Goal: Task Accomplishment & Management: Use online tool/utility

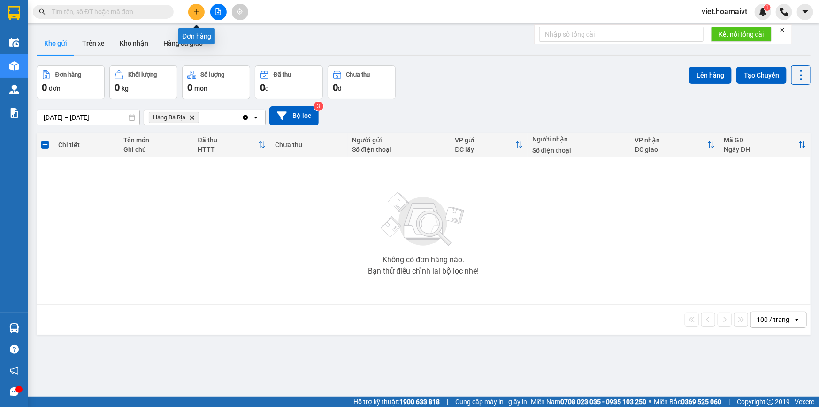
click at [194, 13] on icon "plus" at bounding box center [196, 11] width 7 height 7
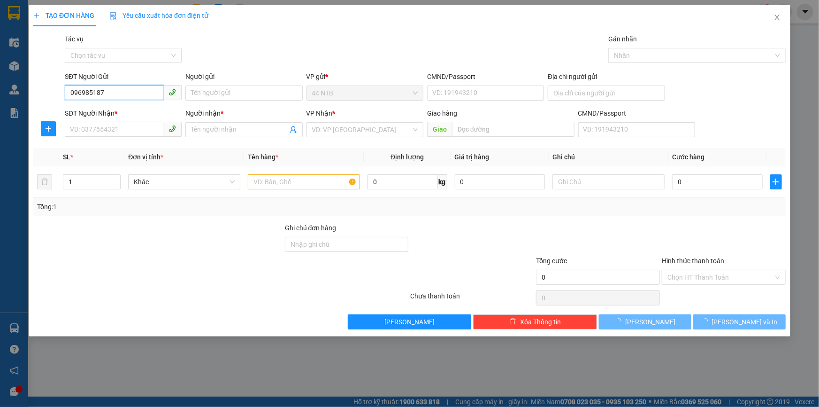
type input "0969851871"
click at [132, 111] on div "0969851871 - cô Dung" at bounding box center [123, 112] width 106 height 10
type input "cô Dung"
type input "0338553079"
type input "Loan"
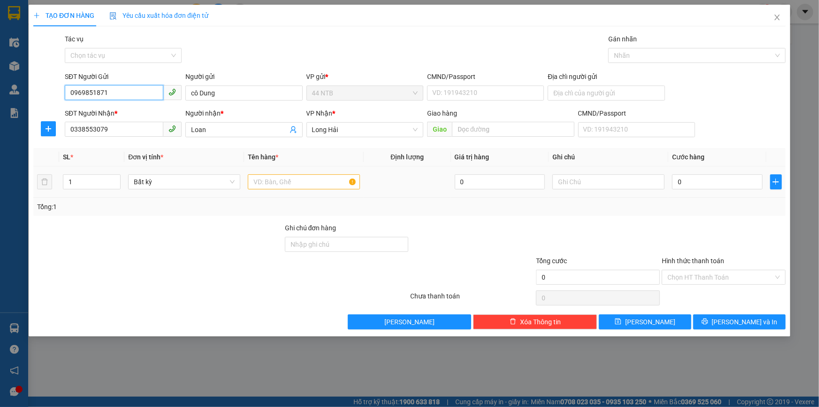
type input "0969851871"
click at [298, 182] on input "text" at bounding box center [304, 181] width 112 height 15
type input "bịch"
click at [690, 183] on input "0" at bounding box center [717, 181] width 91 height 15
type input "3"
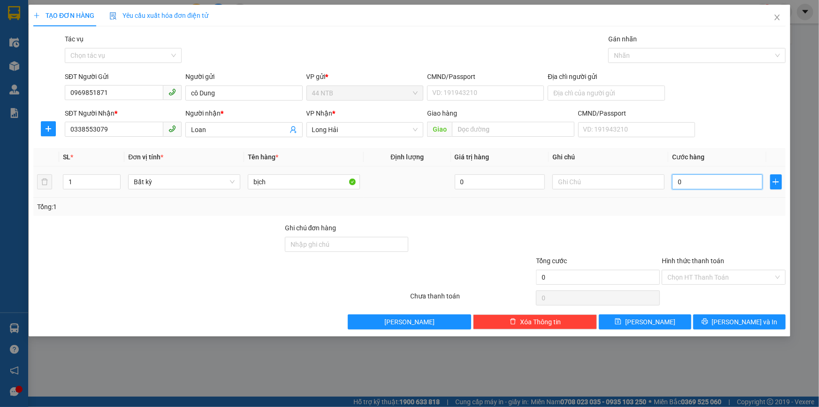
type input "3"
type input "30"
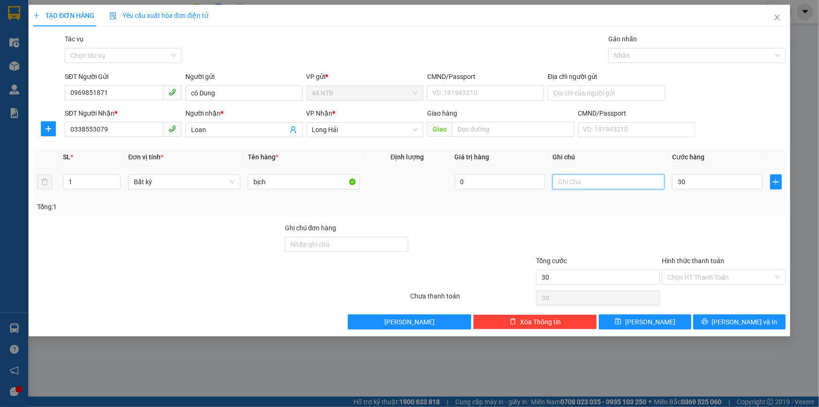
type input "30.000"
click at [591, 180] on input "text" at bounding box center [609, 181] width 112 height 15
type input "quần áo"
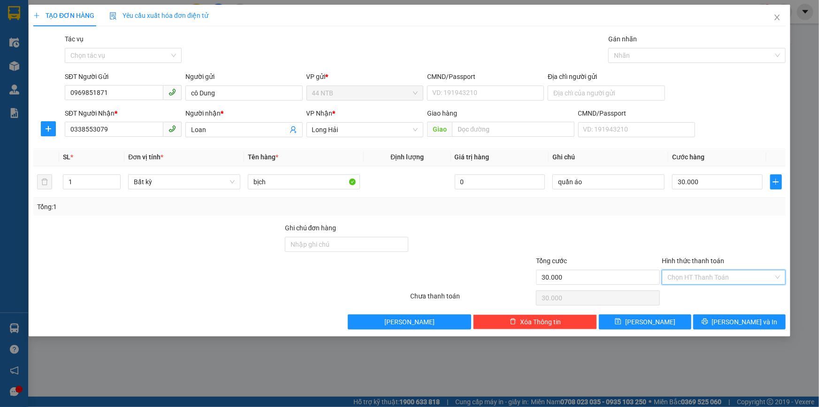
click at [709, 281] on input "Hình thức thanh toán" at bounding box center [721, 277] width 106 height 14
click at [708, 291] on div "Tại văn phòng" at bounding box center [724, 295] width 113 height 10
type input "0"
click at [738, 322] on span "[PERSON_NAME] và In" at bounding box center [745, 321] width 66 height 10
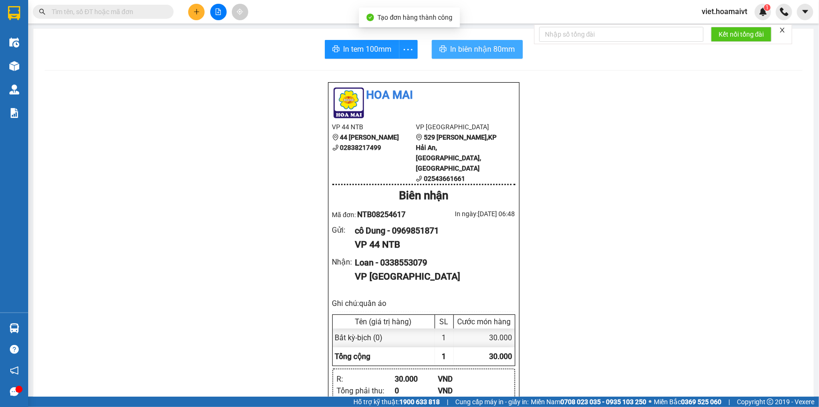
click at [484, 54] on span "In biên nhận 80mm" at bounding box center [483, 49] width 65 height 12
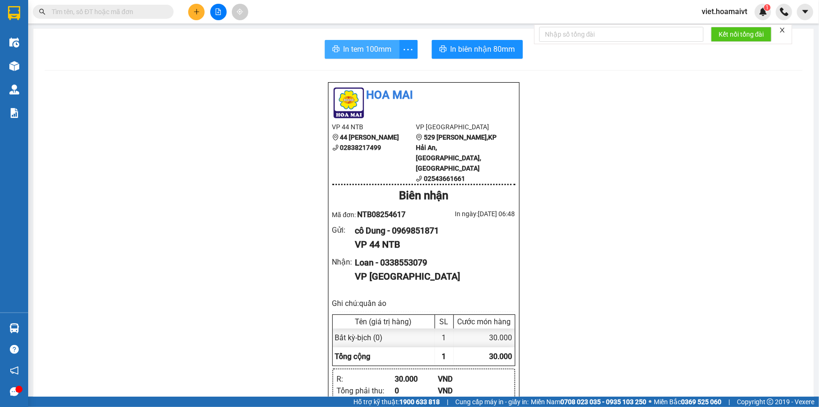
click at [381, 45] on span "In tem 100mm" at bounding box center [368, 49] width 48 height 12
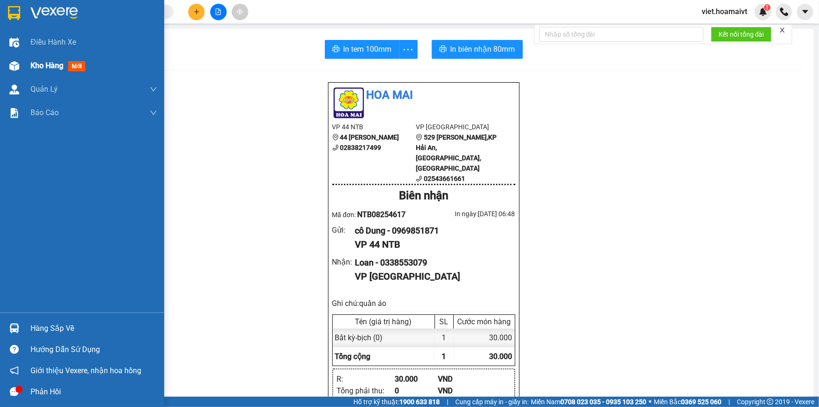
click at [51, 64] on span "Kho hàng" at bounding box center [47, 65] width 33 height 9
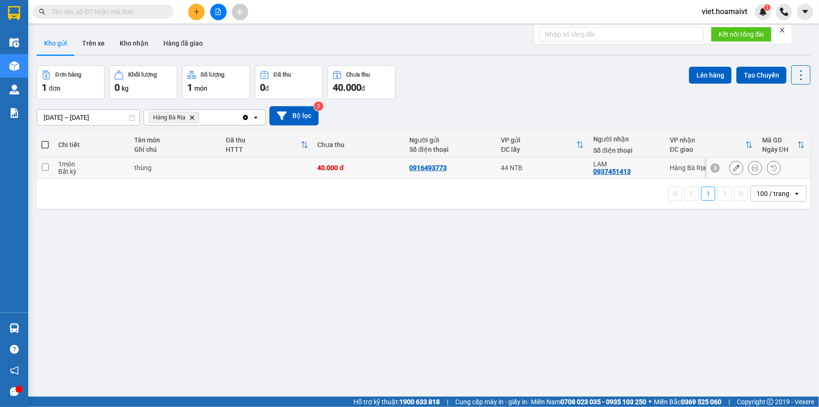
click at [201, 169] on div "thùng" at bounding box center [175, 168] width 82 height 8
checkbox input "true"
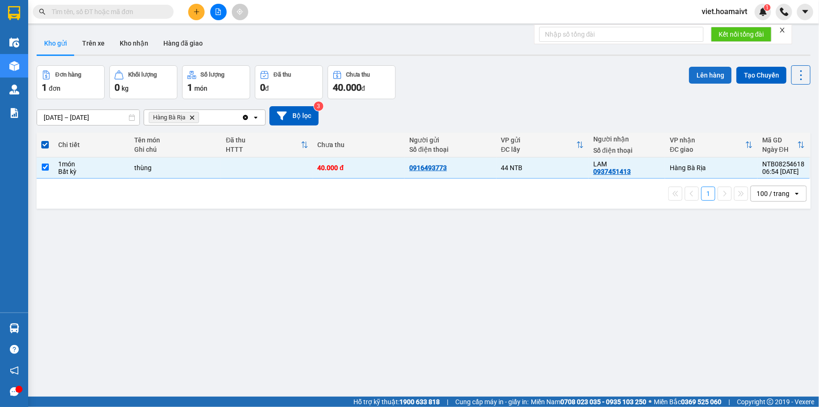
click at [702, 77] on button "Lên hàng" at bounding box center [710, 75] width 43 height 17
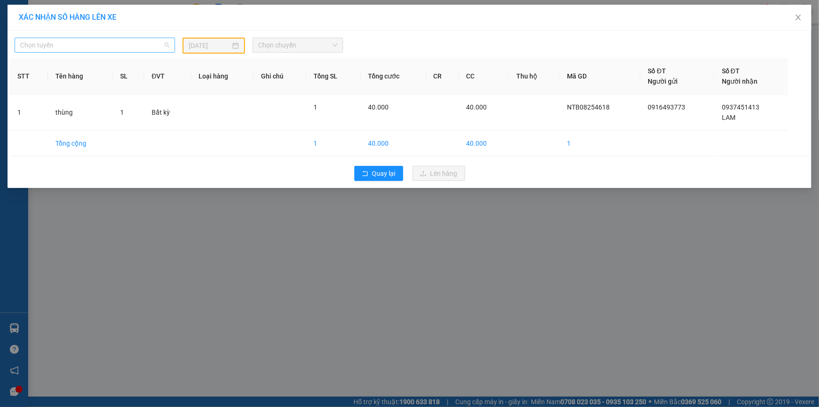
drag, startPoint x: 136, startPoint y: 41, endPoint x: 88, endPoint y: 58, distance: 50.5
click at [135, 41] on span "Chọn tuyến" at bounding box center [94, 45] width 149 height 14
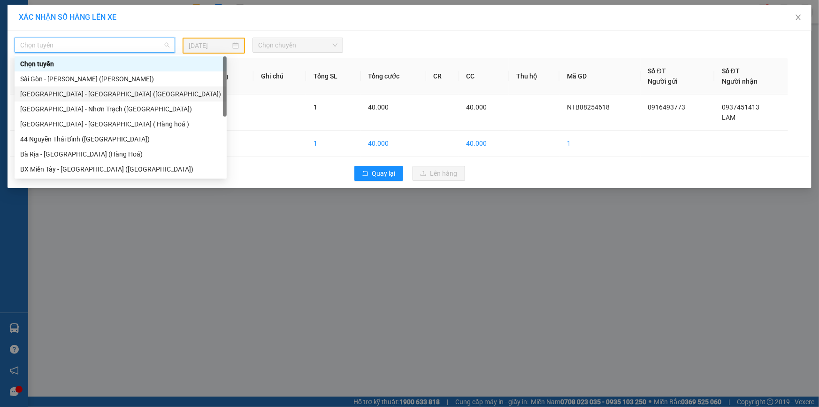
click at [70, 93] on div "[GEOGRAPHIC_DATA] - [GEOGRAPHIC_DATA] ([GEOGRAPHIC_DATA])" at bounding box center [120, 94] width 201 height 10
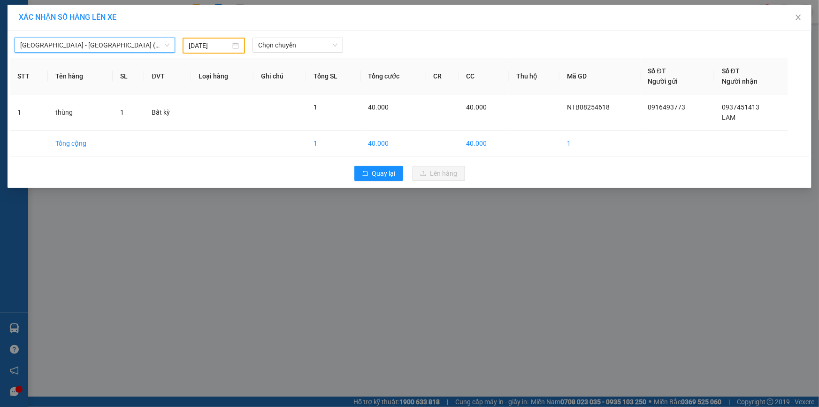
click at [197, 44] on input "[DATE]" at bounding box center [210, 45] width 42 height 10
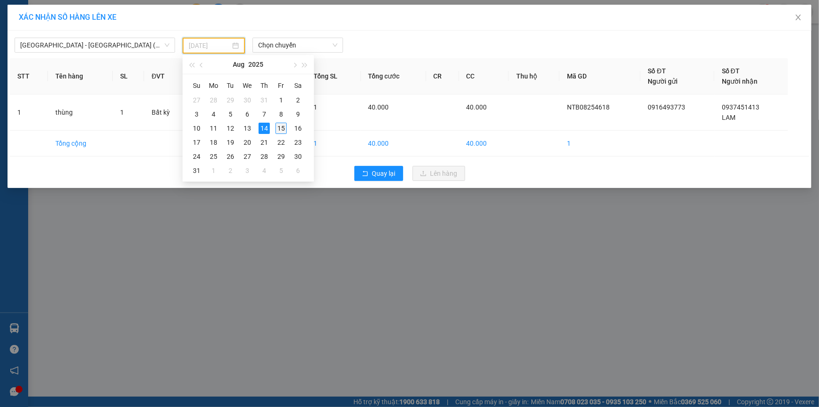
click at [281, 126] on div "15" at bounding box center [281, 128] width 11 height 11
type input "[DATE]"
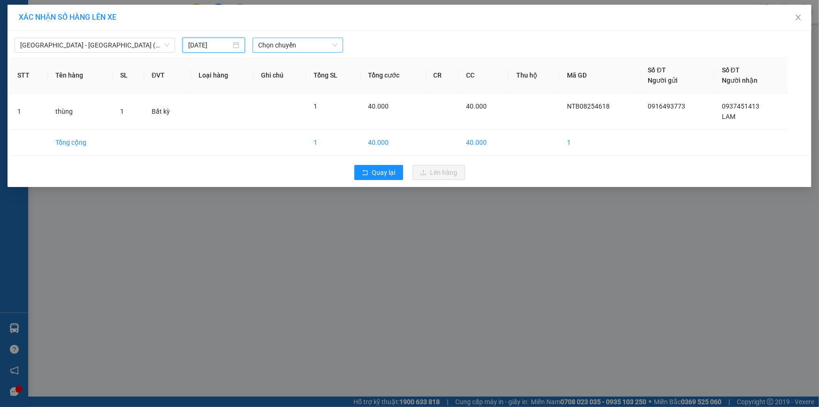
click at [289, 42] on span "Chọn chuyến" at bounding box center [297, 45] width 79 height 14
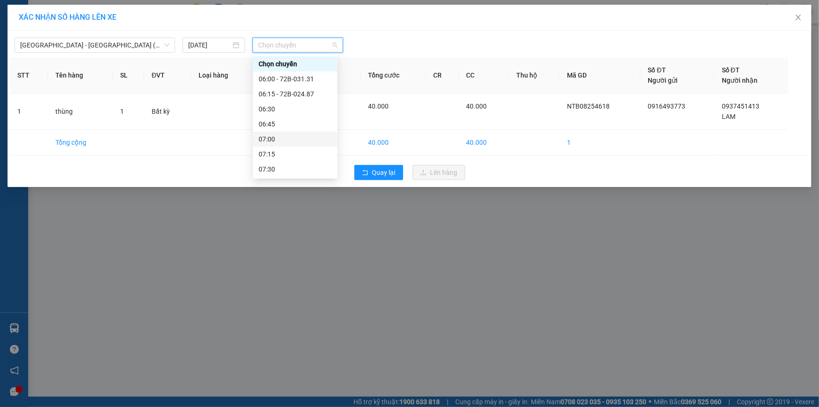
click at [283, 134] on div "07:00" at bounding box center [295, 139] width 73 height 10
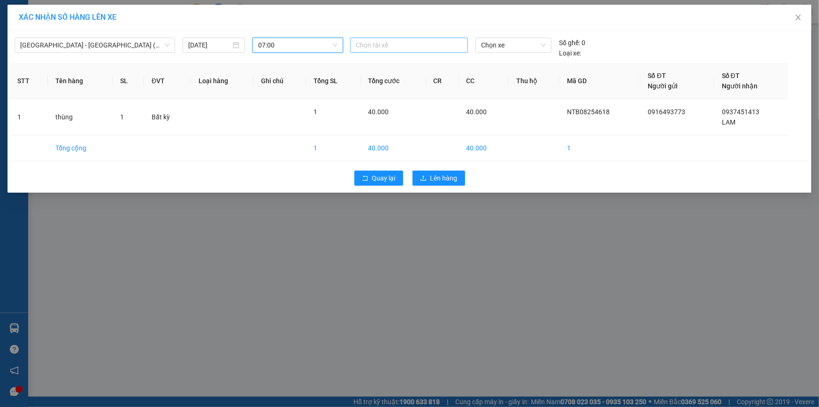
click at [374, 44] on div at bounding box center [409, 44] width 113 height 11
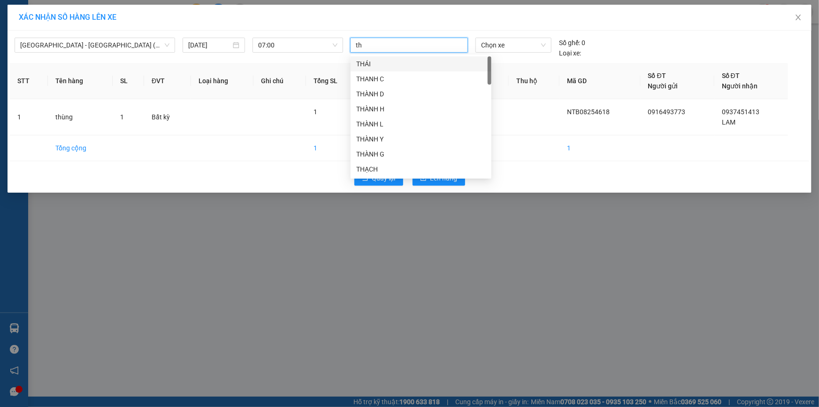
type input "tho"
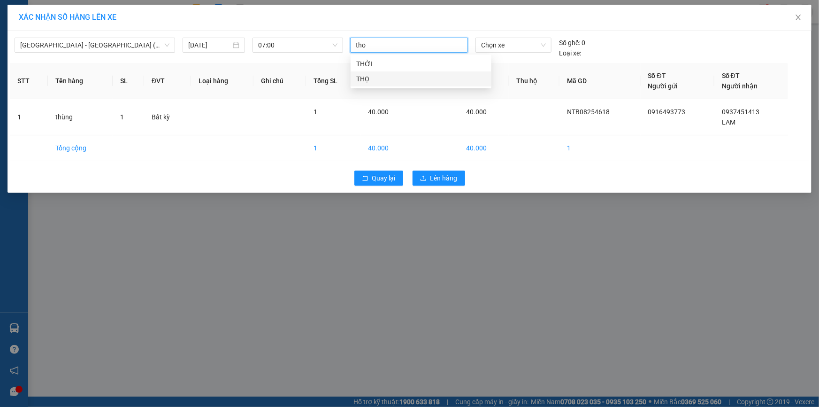
click at [373, 79] on div "THỌ" at bounding box center [421, 79] width 130 height 10
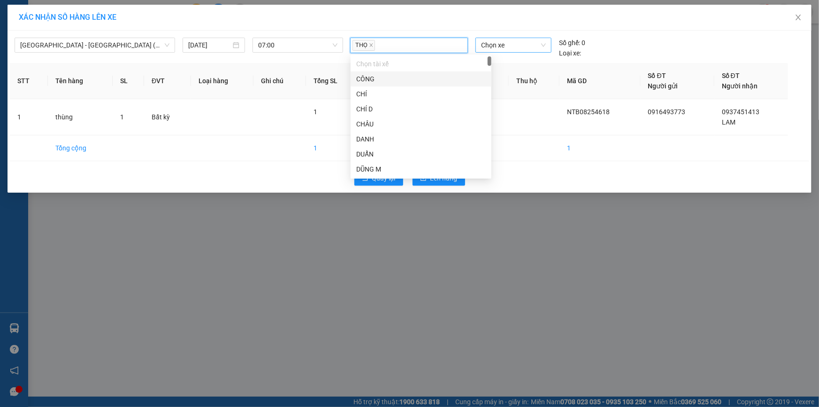
click at [483, 46] on span "Chọn xe" at bounding box center [513, 45] width 65 height 14
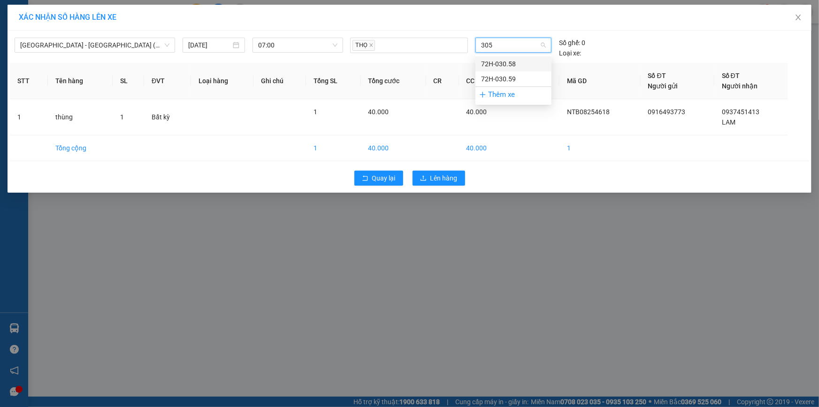
type input "3058"
click at [497, 63] on div "72H-030.58" at bounding box center [513, 64] width 65 height 10
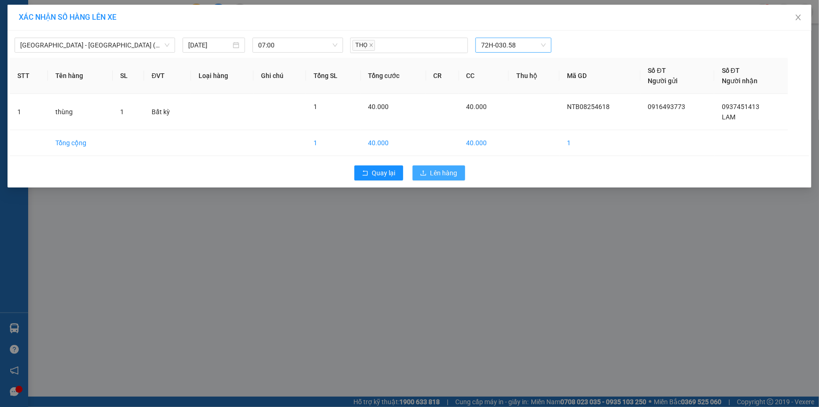
click at [441, 167] on button "Lên hàng" at bounding box center [439, 172] width 53 height 15
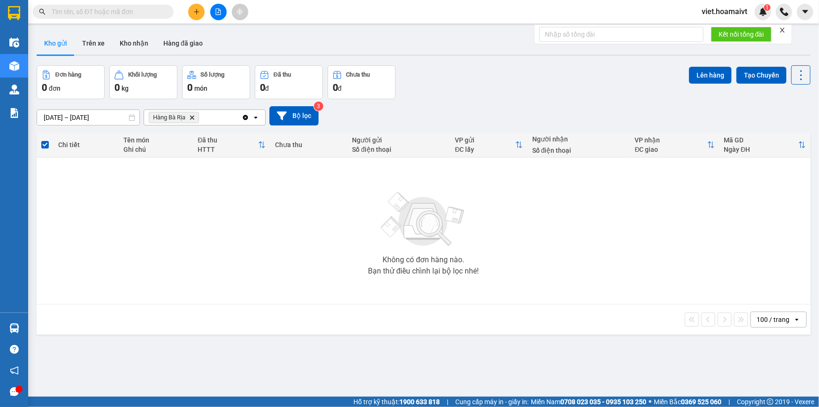
click at [191, 117] on icon "Delete" at bounding box center [192, 118] width 6 height 6
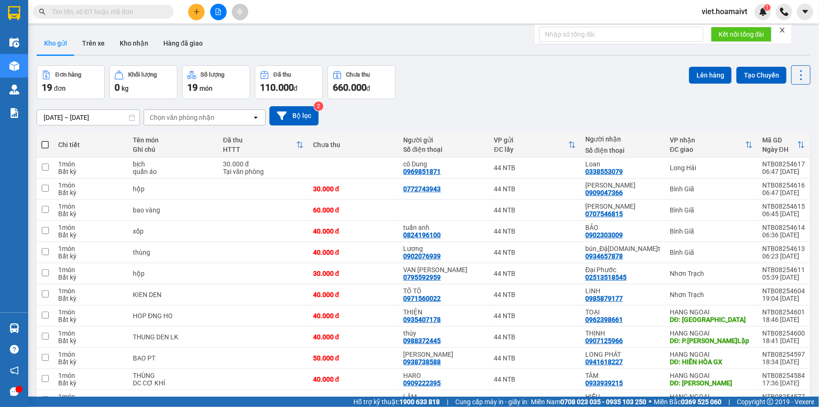
click at [208, 122] on div "Chọn văn phòng nhận" at bounding box center [182, 117] width 65 height 9
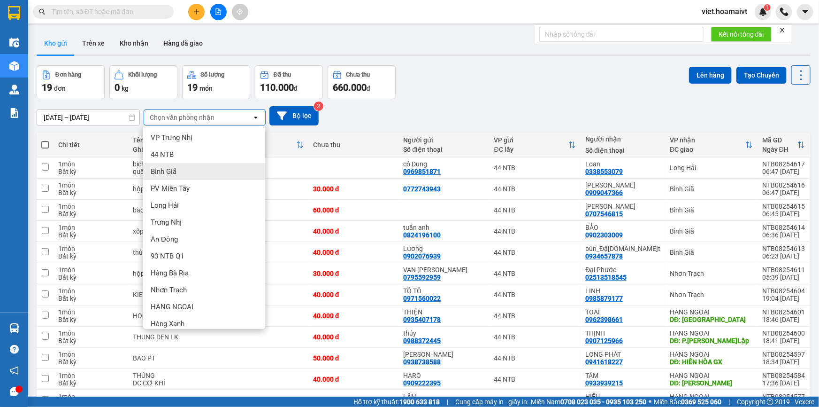
click at [171, 178] on div "Bình Giã" at bounding box center [204, 171] width 122 height 17
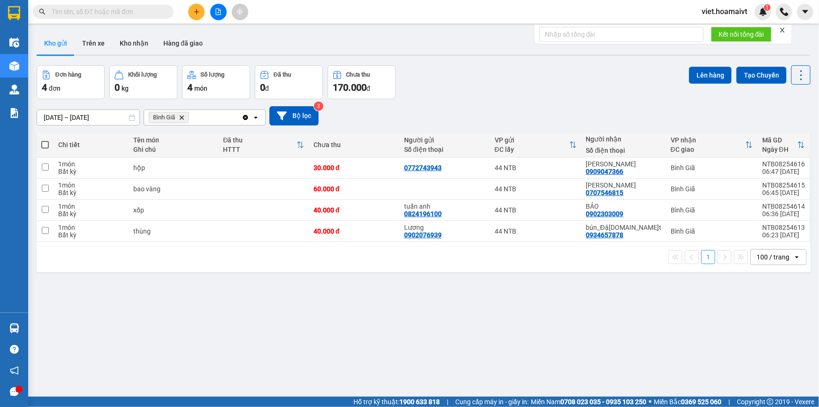
click at [43, 141] on span at bounding box center [45, 145] width 8 height 8
click at [45, 140] on input "checkbox" at bounding box center [45, 140] width 0 height 0
checkbox input "true"
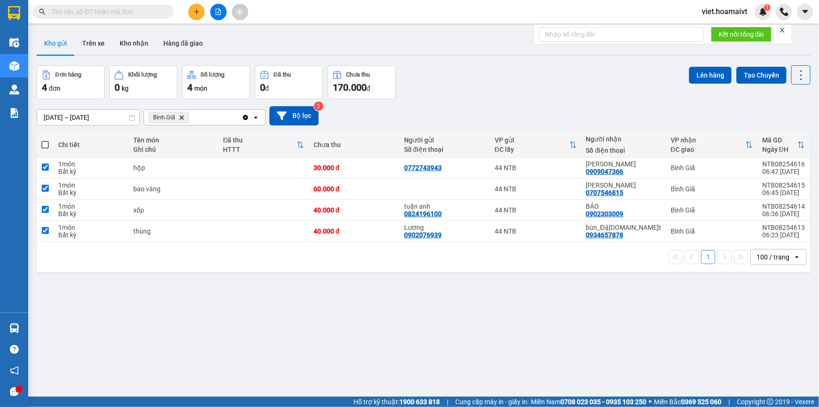
checkbox input "true"
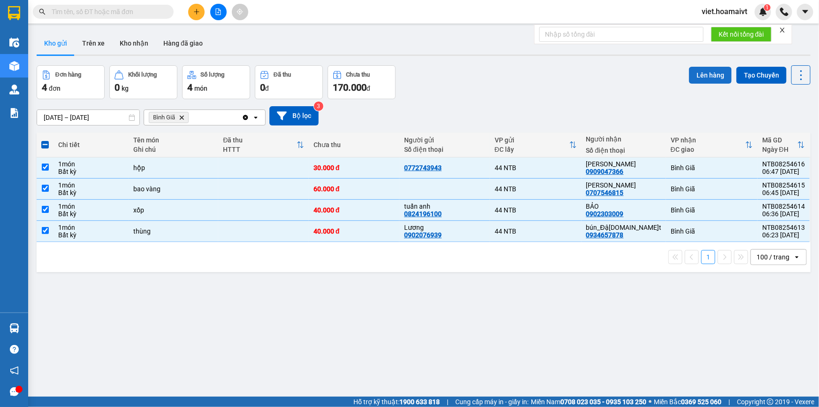
click at [694, 78] on button "Lên hàng" at bounding box center [710, 75] width 43 height 17
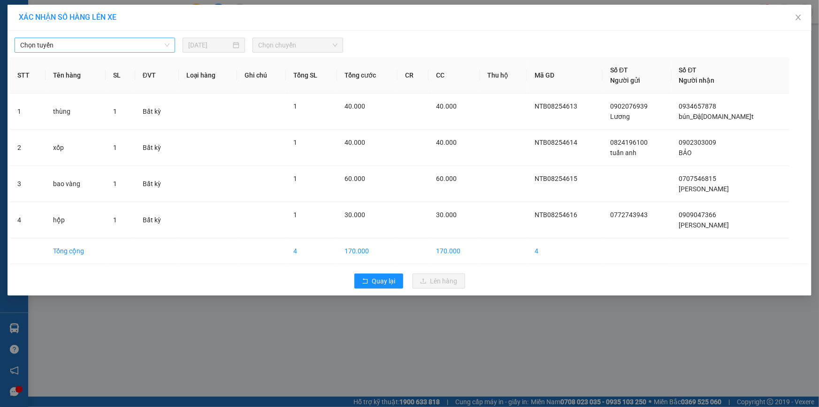
click at [89, 46] on span "Chọn tuyến" at bounding box center [94, 45] width 149 height 14
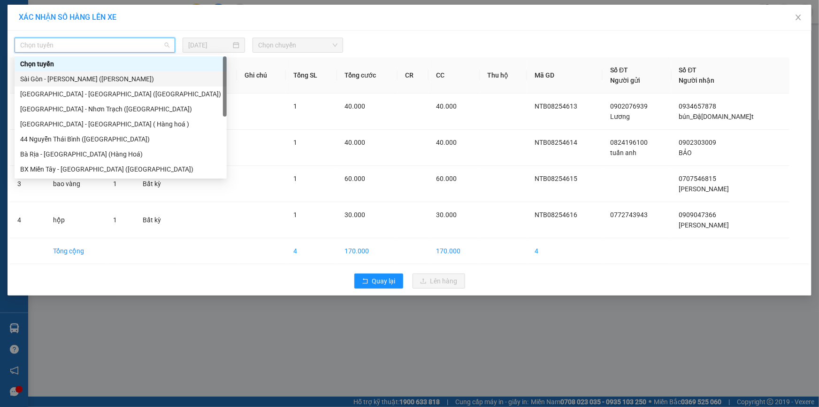
click at [65, 80] on div "Sài Gòn - [PERSON_NAME] ([PERSON_NAME])" at bounding box center [120, 79] width 201 height 10
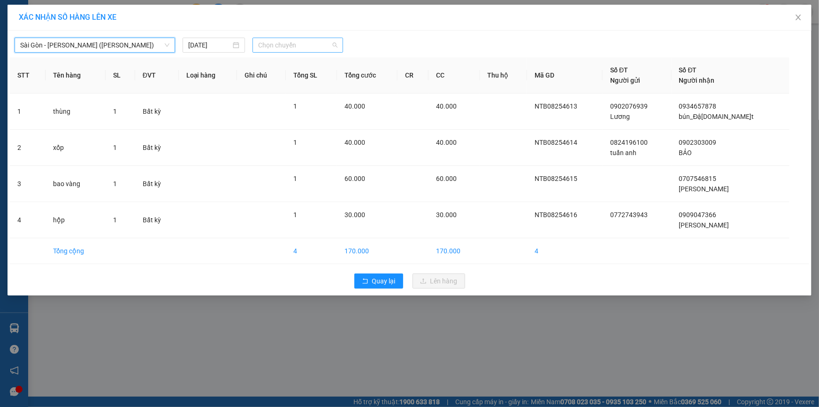
click at [286, 44] on span "Chọn chuyến" at bounding box center [297, 45] width 79 height 14
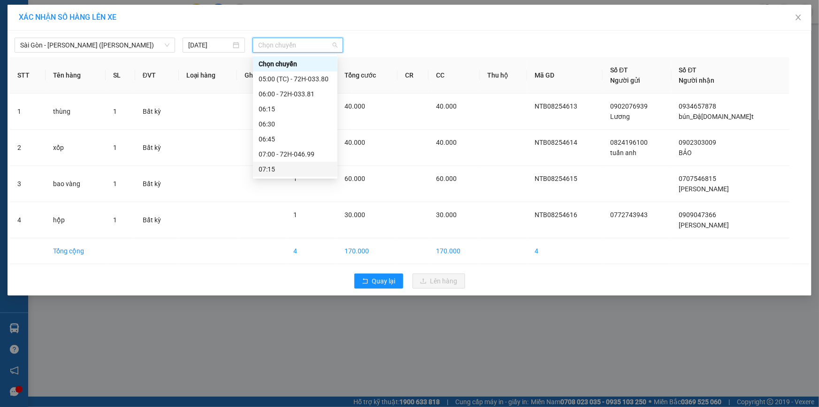
click at [287, 167] on div "07:15" at bounding box center [295, 169] width 73 height 10
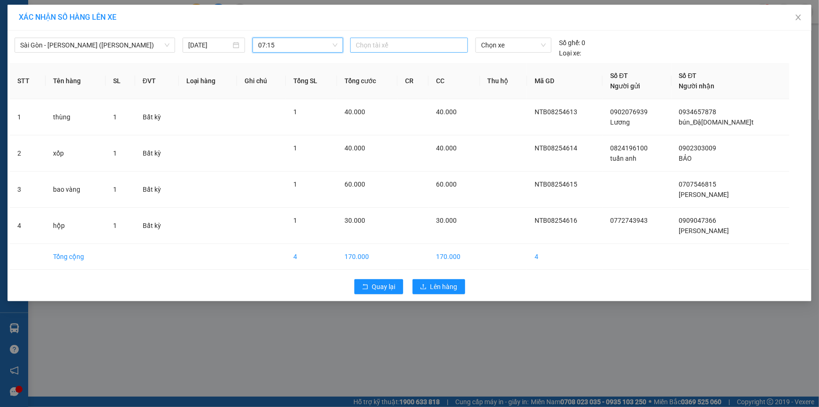
click at [371, 45] on div at bounding box center [409, 44] width 113 height 11
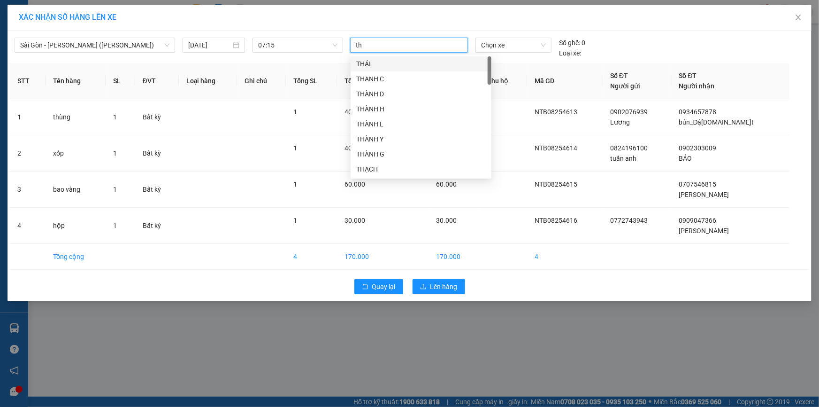
type input "tho"
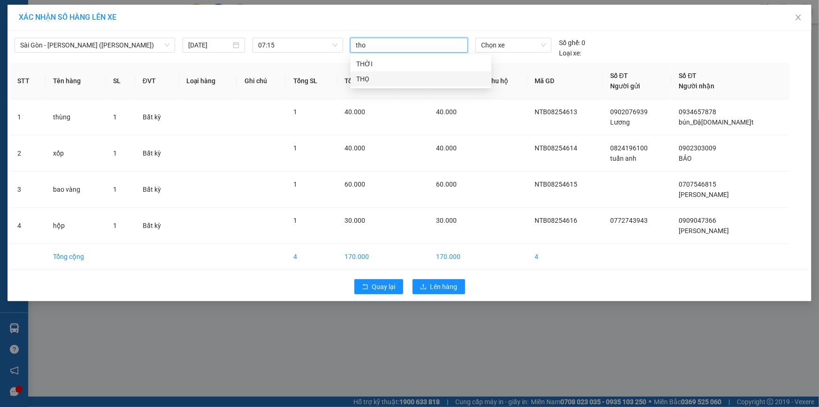
click at [370, 79] on div "THỌ" at bounding box center [421, 79] width 130 height 10
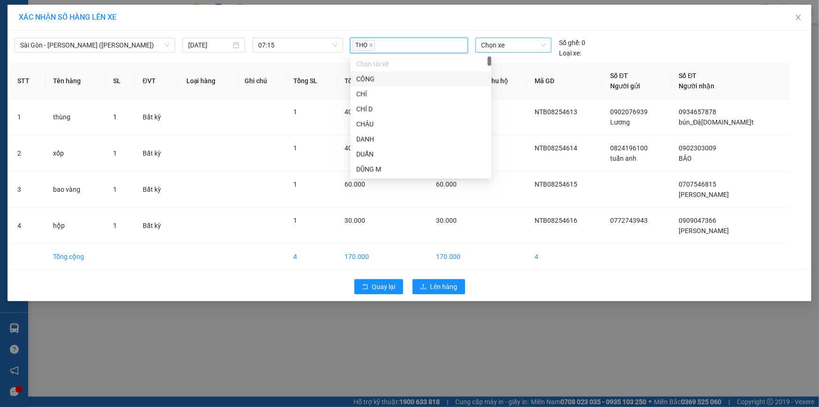
click at [501, 47] on span "Chọn xe" at bounding box center [513, 45] width 65 height 14
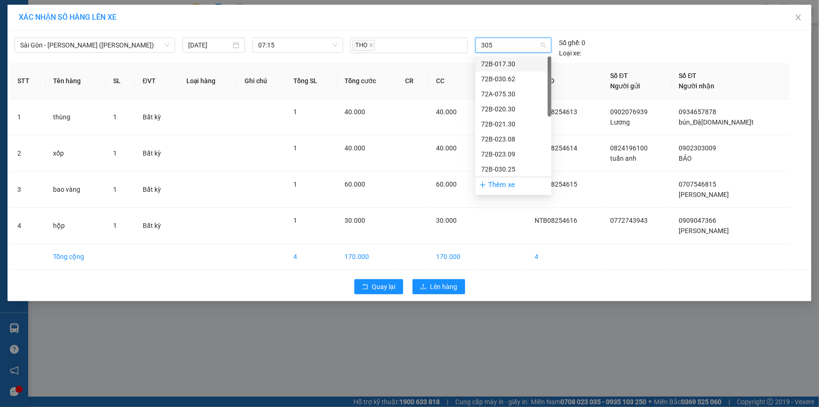
type input "3058"
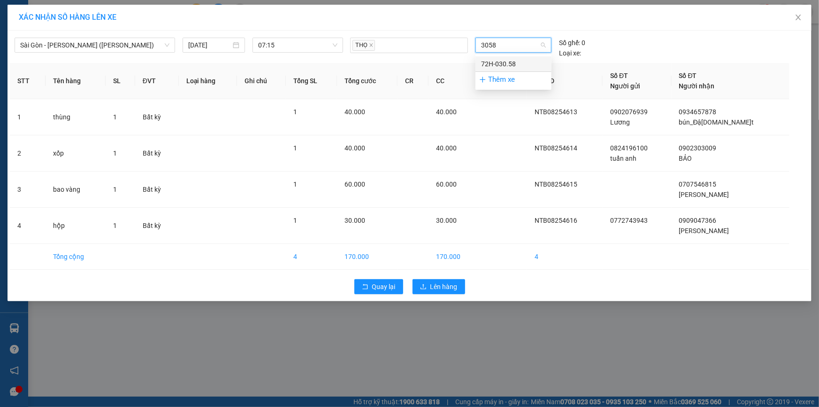
click at [513, 61] on div "72H-030.58" at bounding box center [513, 64] width 65 height 10
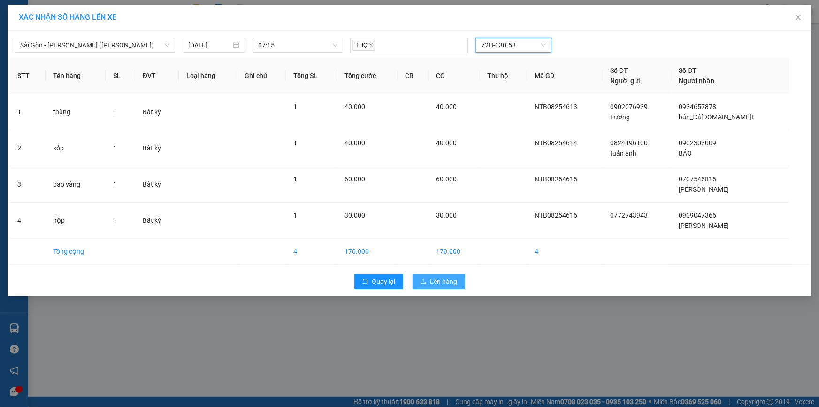
drag, startPoint x: 451, startPoint y: 279, endPoint x: 438, endPoint y: 279, distance: 12.7
click at [451, 279] on span "Lên hàng" at bounding box center [444, 281] width 27 height 10
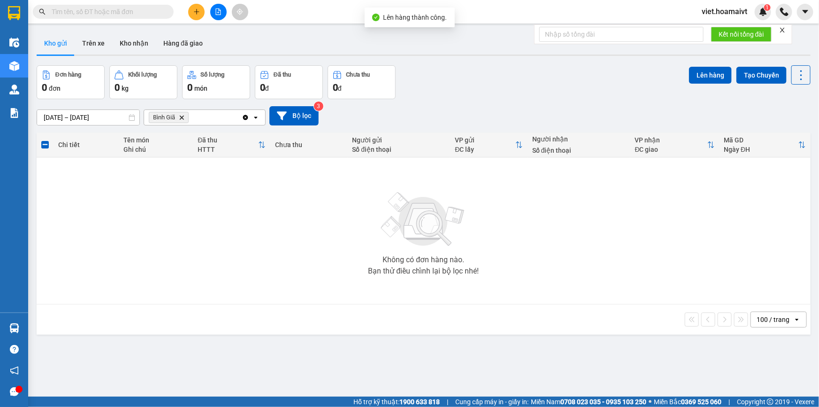
click at [183, 116] on icon "Delete" at bounding box center [182, 118] width 6 height 6
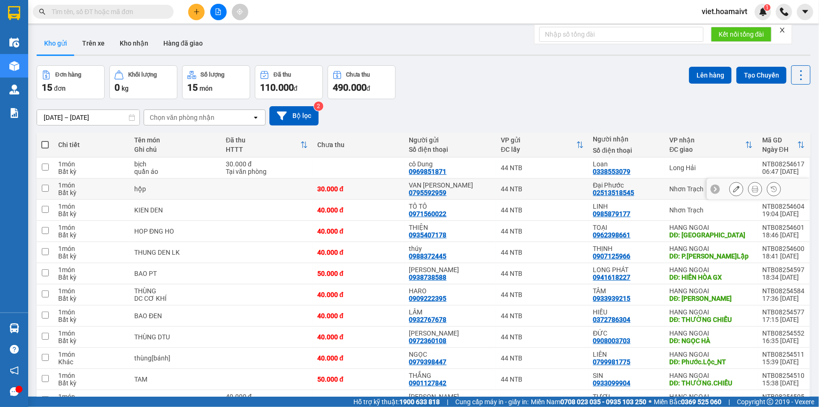
click at [552, 189] on div "44 NTB" at bounding box center [542, 189] width 83 height 8
checkbox input "true"
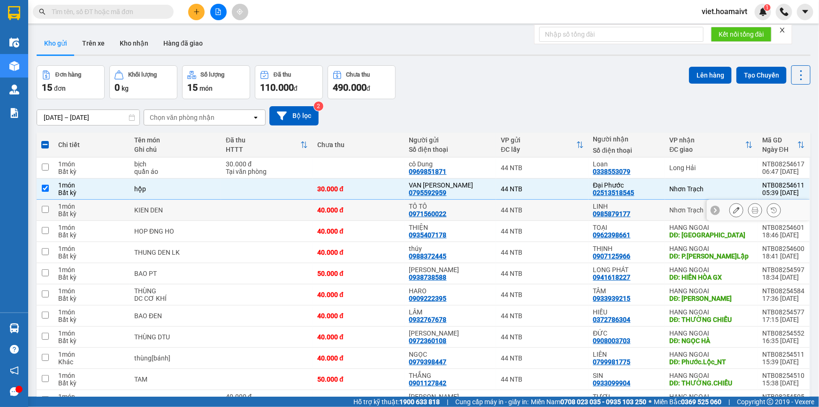
click at [572, 210] on div "44 NTB" at bounding box center [542, 210] width 83 height 8
checkbox input "true"
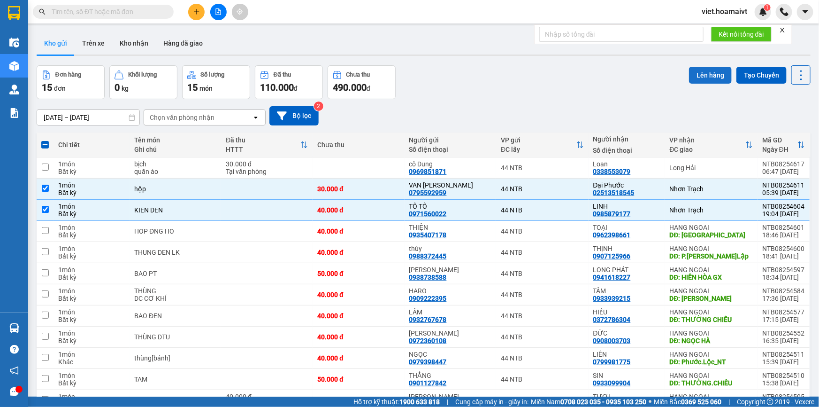
click at [700, 79] on button "Lên hàng" at bounding box center [710, 75] width 43 height 17
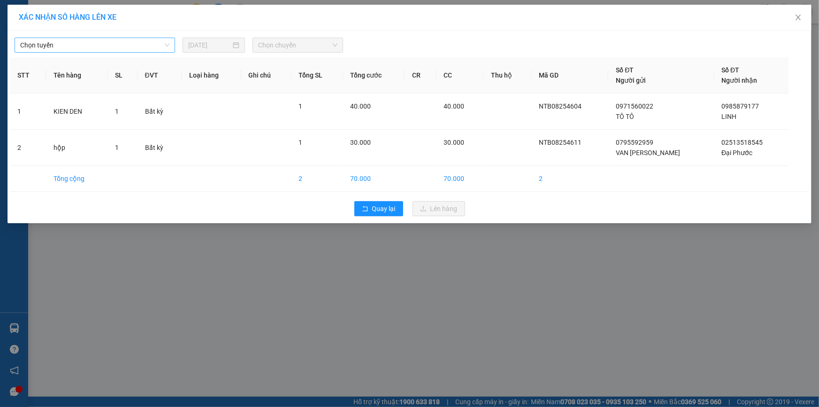
click at [73, 43] on span "Chọn tuyến" at bounding box center [94, 45] width 149 height 14
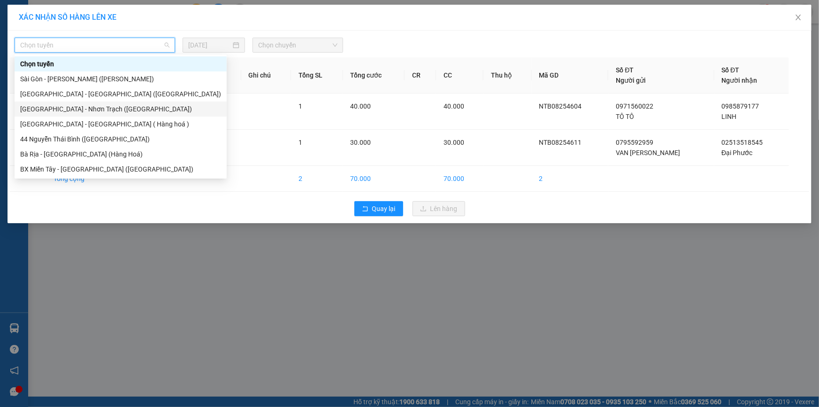
click at [71, 107] on div "[GEOGRAPHIC_DATA] - Nhơn Trạch ([GEOGRAPHIC_DATA])" at bounding box center [120, 109] width 201 height 10
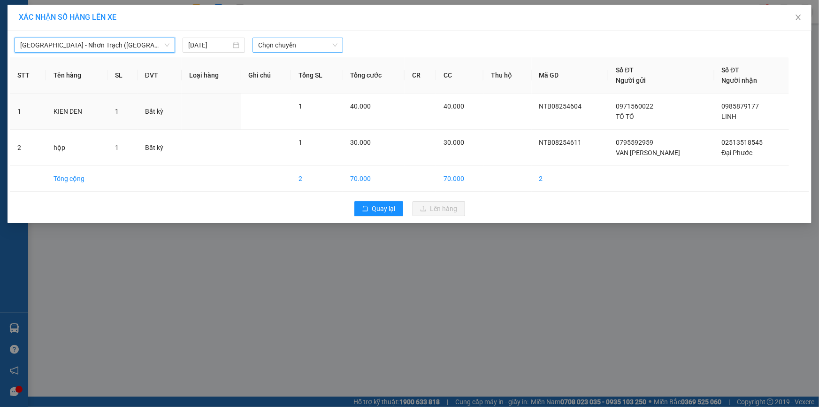
click at [269, 49] on span "Chọn chuyến" at bounding box center [297, 45] width 79 height 14
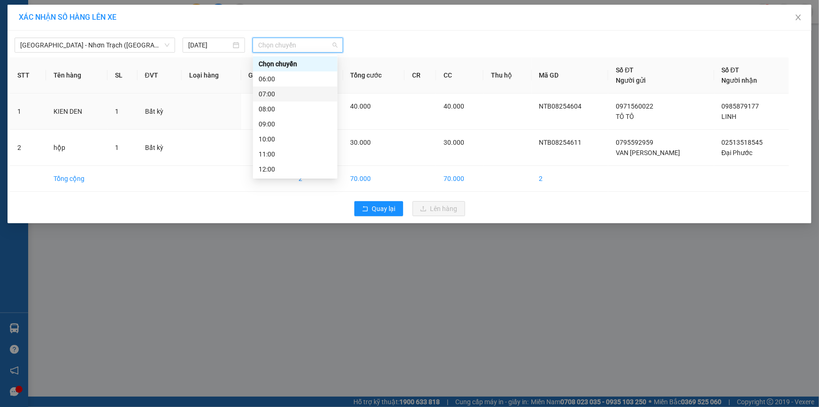
click at [274, 92] on div "07:00" at bounding box center [295, 94] width 73 height 10
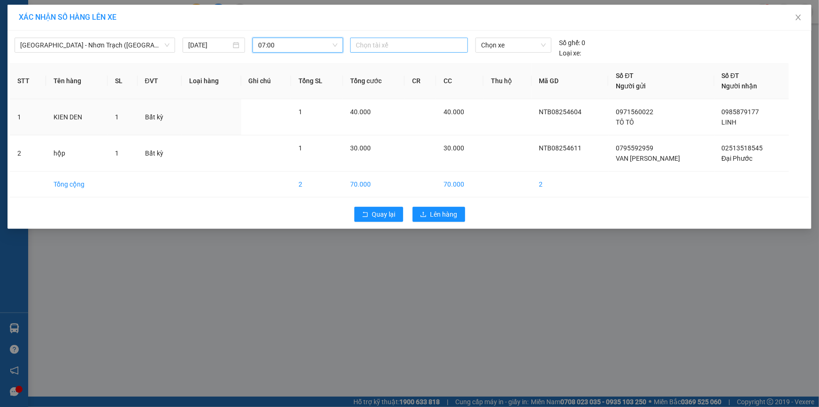
click at [365, 47] on div at bounding box center [409, 44] width 113 height 11
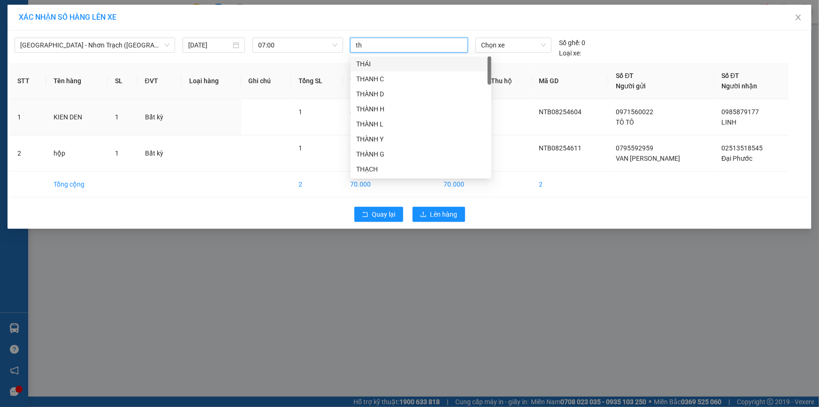
type input "tho"
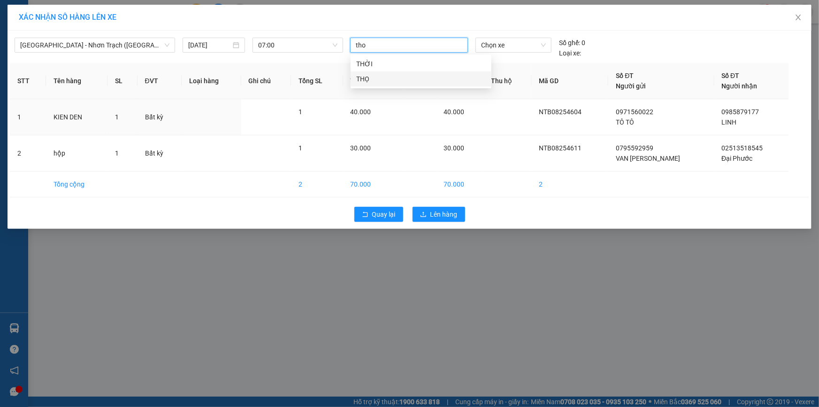
click at [364, 83] on div "THỌ" at bounding box center [421, 79] width 130 height 10
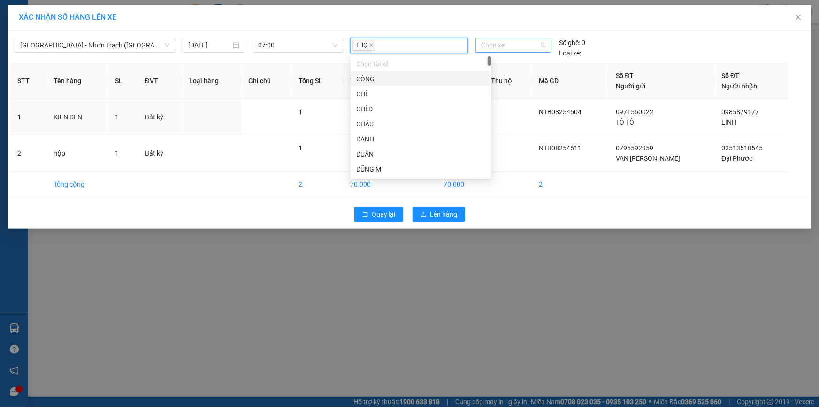
click at [501, 46] on span "Chọn xe" at bounding box center [513, 45] width 65 height 14
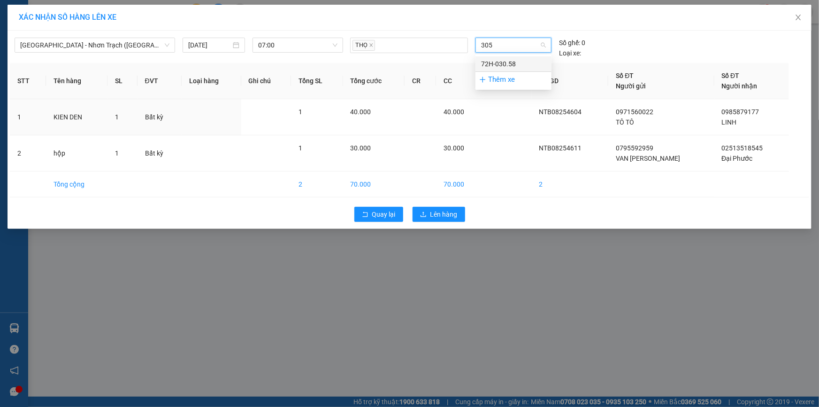
type input "3058"
click at [509, 62] on div "72H-030.58" at bounding box center [513, 64] width 65 height 10
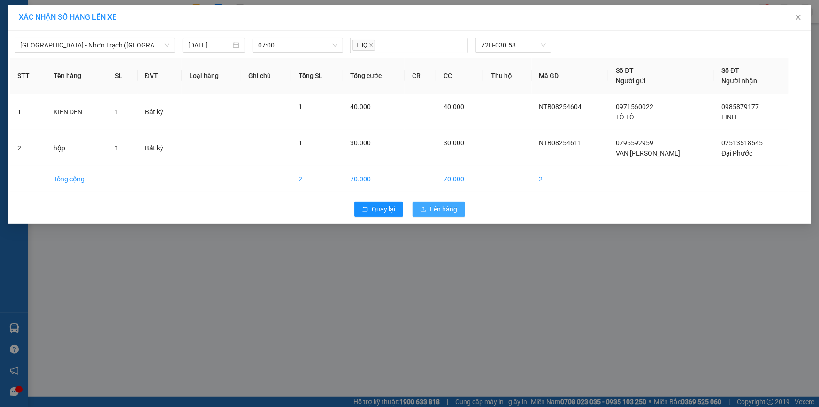
click at [445, 209] on span "Lên hàng" at bounding box center [444, 209] width 27 height 10
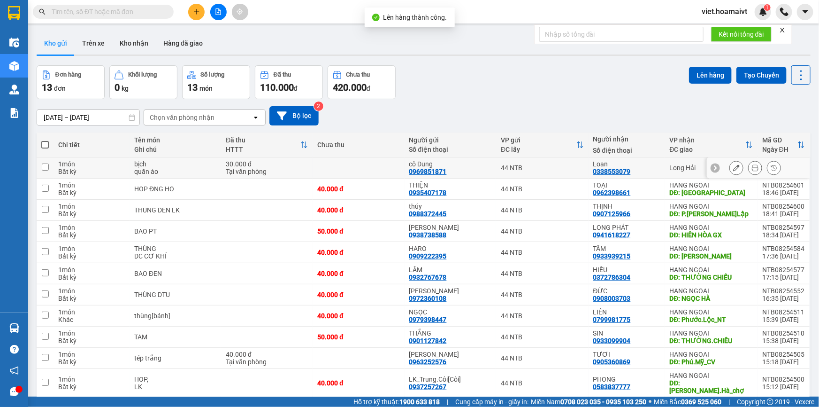
click at [377, 167] on td at bounding box center [359, 167] width 92 height 21
checkbox input "true"
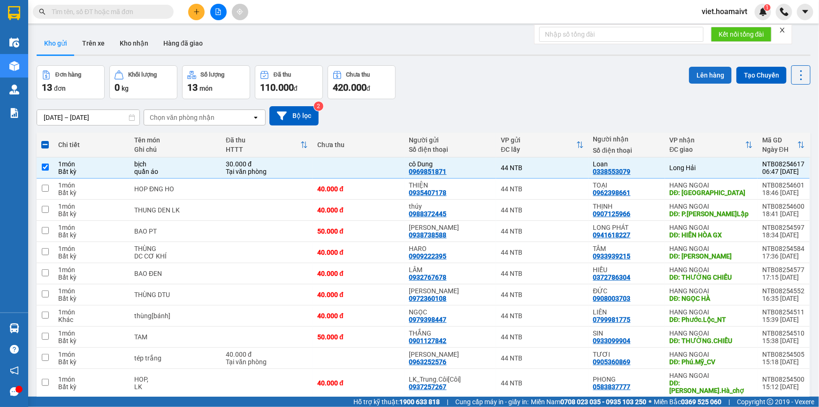
click at [704, 76] on button "Lên hàng" at bounding box center [710, 75] width 43 height 17
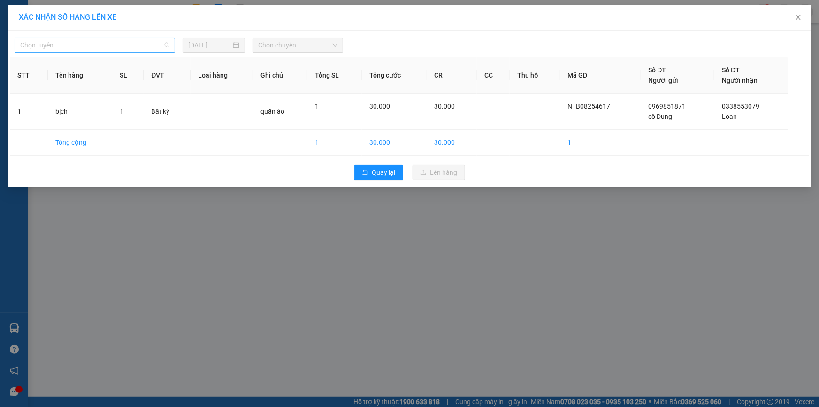
click at [82, 51] on span "Chọn tuyến" at bounding box center [94, 45] width 149 height 14
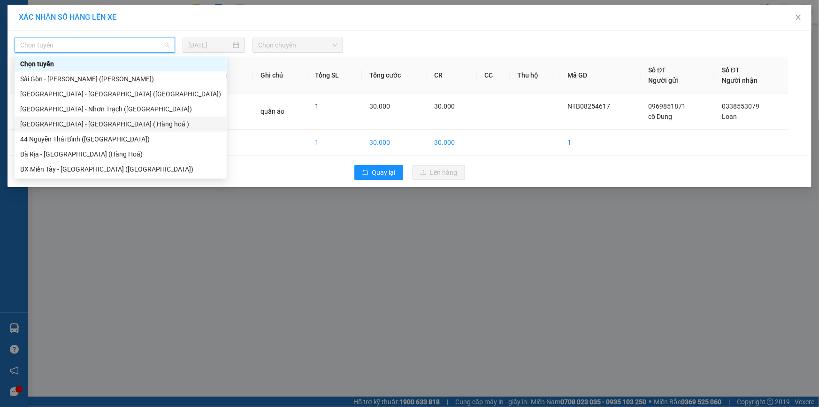
click at [70, 128] on div "[GEOGRAPHIC_DATA] - [GEOGRAPHIC_DATA] ( Hàng hoá )" at bounding box center [120, 124] width 201 height 10
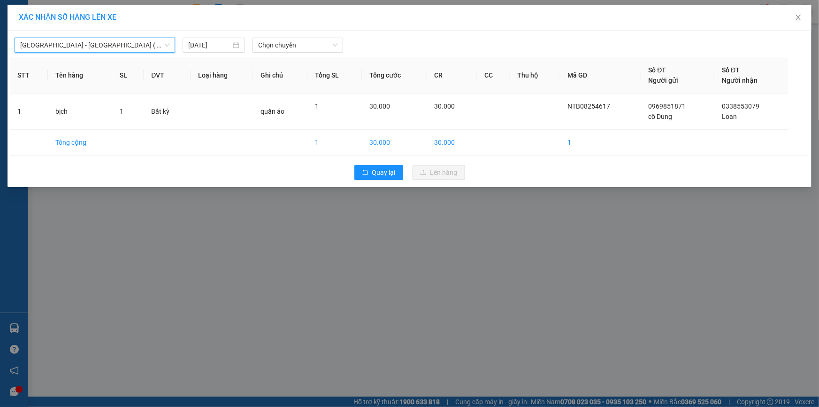
click at [301, 36] on div "[GEOGRAPHIC_DATA] - [GEOGRAPHIC_DATA] ( Hàng hoá ) [GEOGRAPHIC_DATA] - [GEOGRAP…" at bounding box center [410, 43] width 800 height 20
click at [301, 39] on span "Chọn chuyến" at bounding box center [297, 45] width 79 height 14
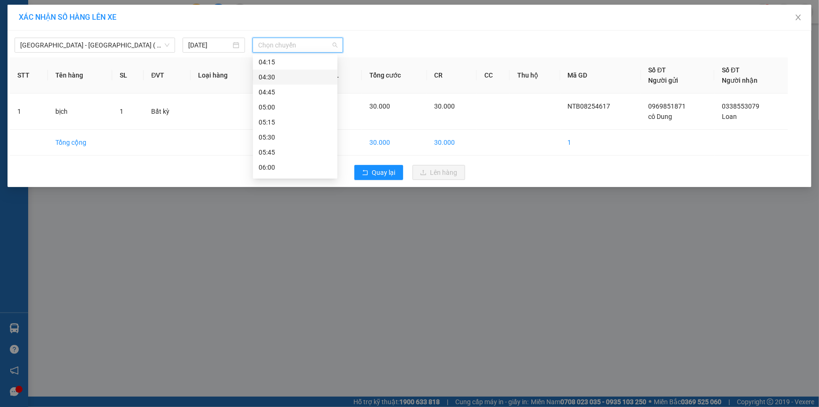
scroll to position [85, 0]
click at [304, 127] on div "06:15 - 72B-029.67" at bounding box center [295, 129] width 73 height 10
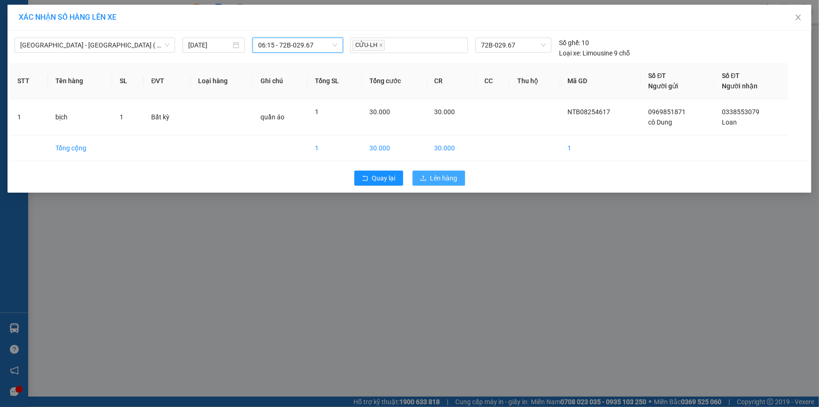
click at [441, 177] on span "Lên hàng" at bounding box center [444, 178] width 27 height 10
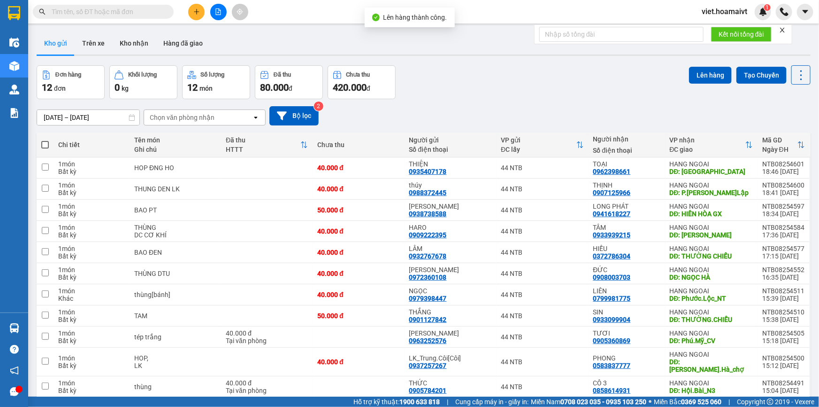
click at [608, 112] on div "[DATE] – [DATE] Press the down arrow key to interact with the calendar and sele…" at bounding box center [424, 115] width 774 height 19
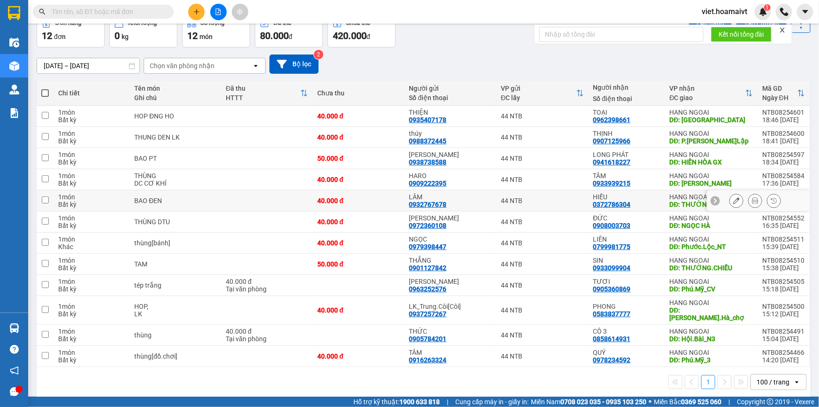
scroll to position [9, 0]
